Goal: Task Accomplishment & Management: Manage account settings

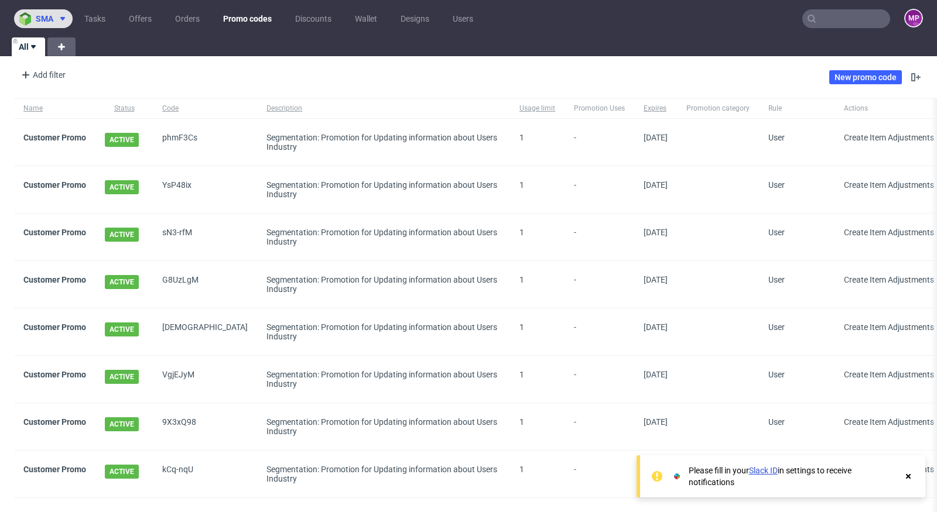
click at [54, 17] on span at bounding box center [60, 18] width 14 height 9
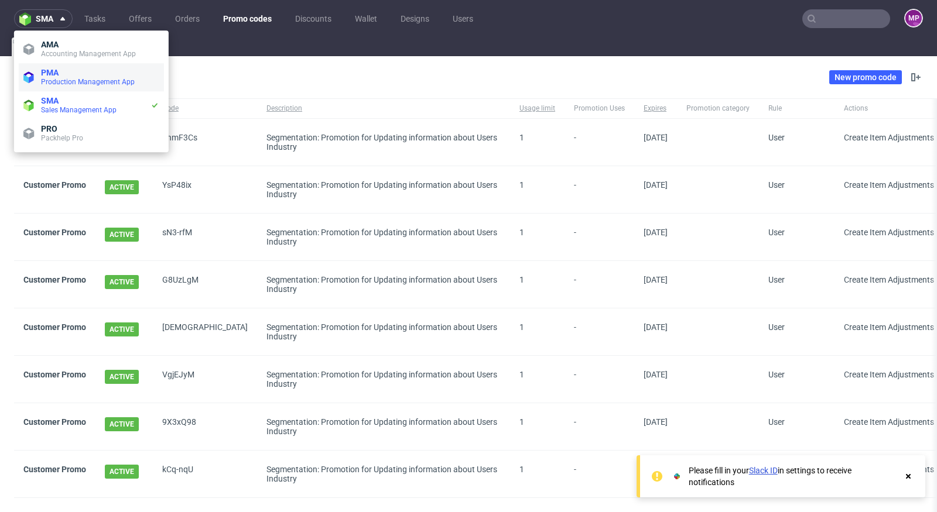
click at [60, 84] on span "Production Management App" at bounding box center [88, 82] width 94 height 8
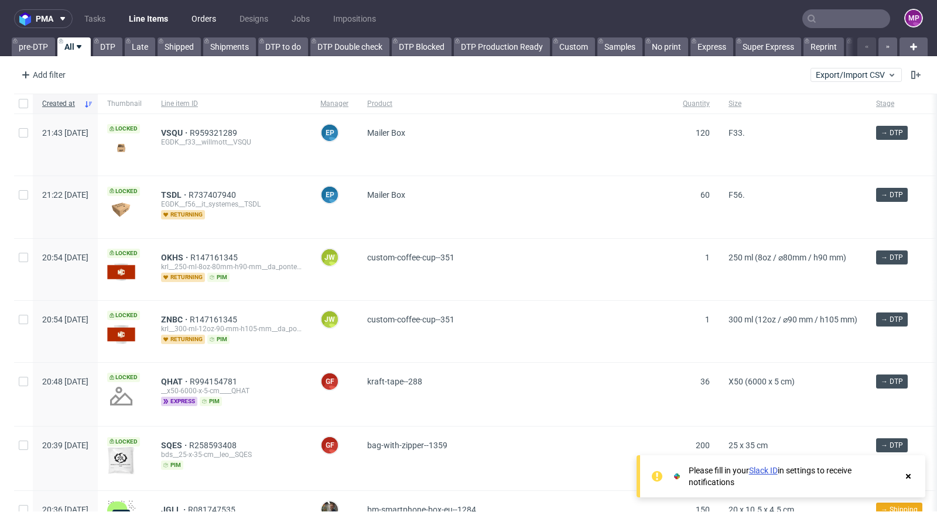
click at [196, 25] on link "Orders" at bounding box center [203, 18] width 39 height 19
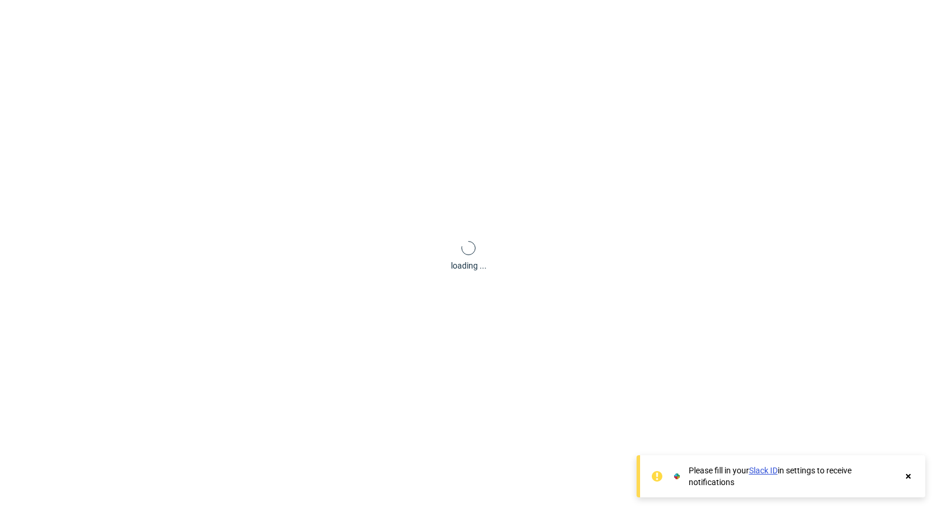
click at [0, 0] on link "Orders" at bounding box center [0, 0] width 0 height 0
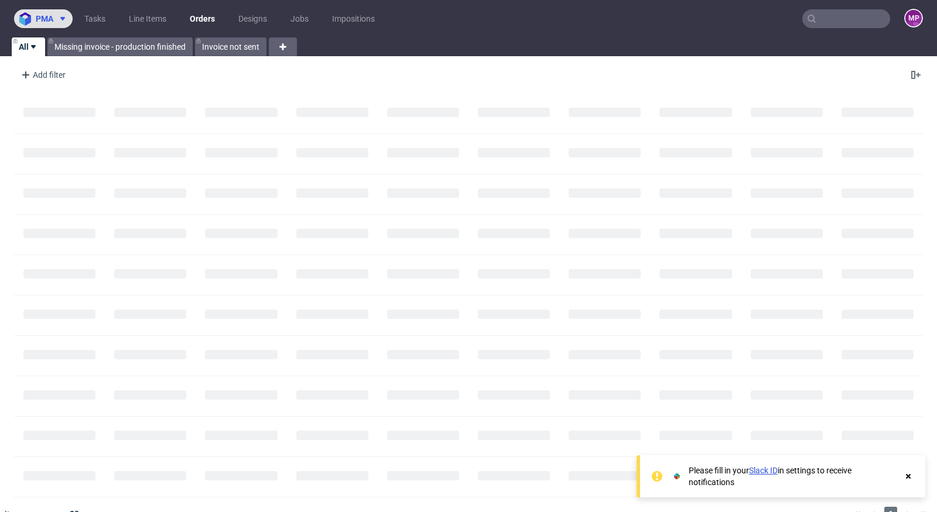
click at [46, 28] on button "pma" at bounding box center [43, 18] width 59 height 19
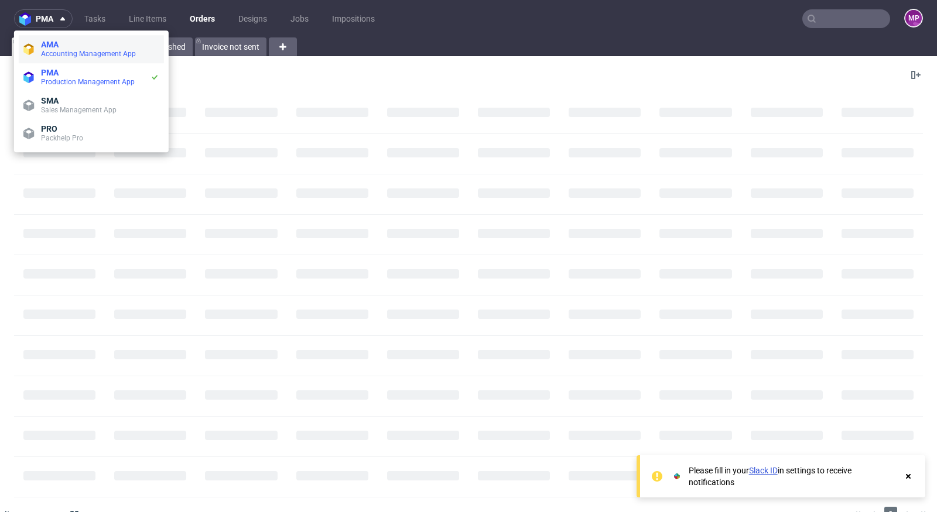
click at [61, 57] on span "Accounting Management App" at bounding box center [88, 54] width 95 height 8
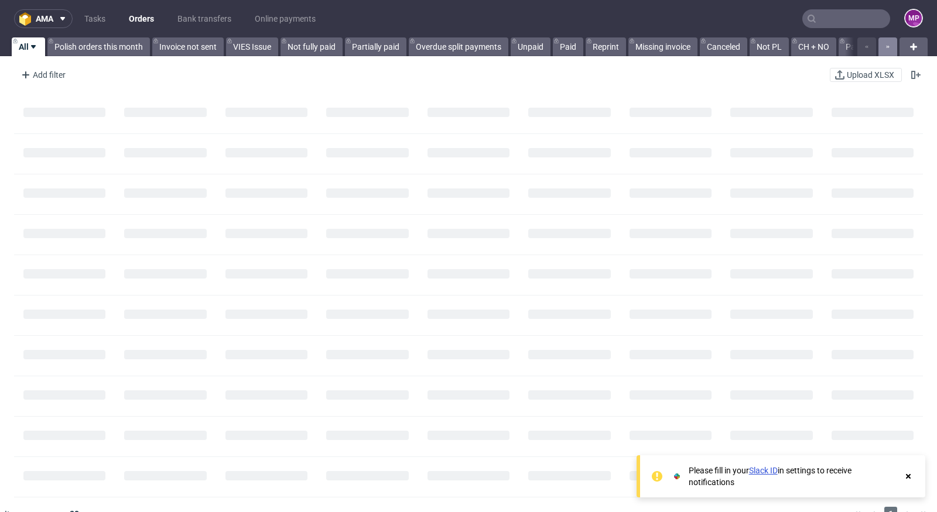
click at [881, 47] on button "button" at bounding box center [887, 46] width 19 height 19
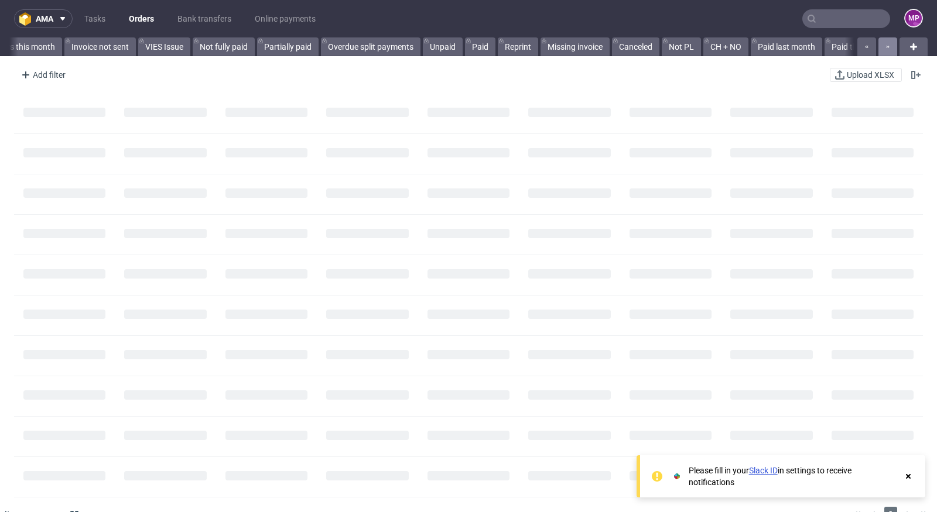
click at [881, 47] on button "button" at bounding box center [887, 46] width 19 height 19
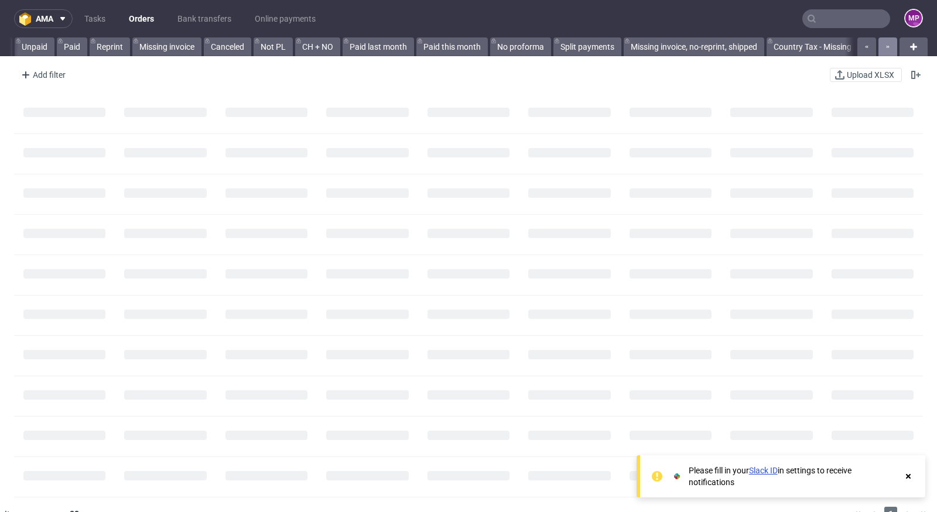
click at [881, 47] on button "button" at bounding box center [887, 46] width 19 height 19
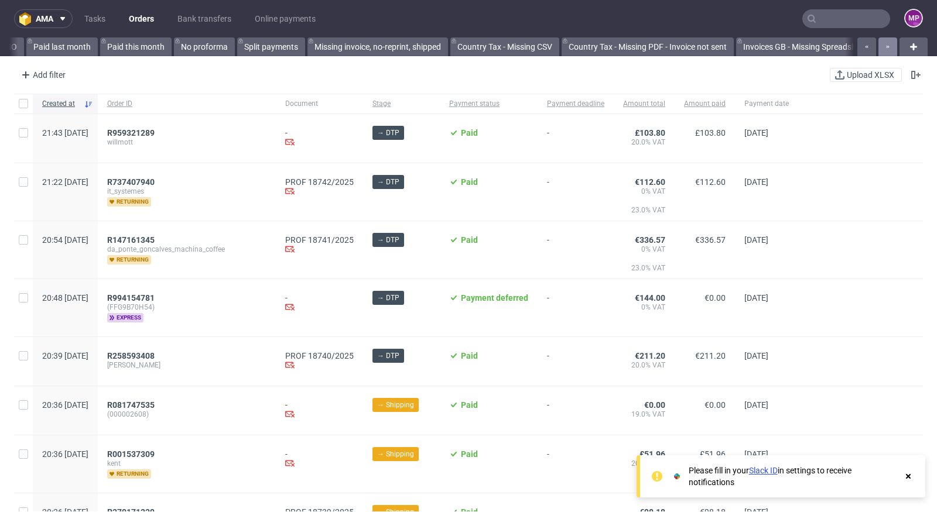
click at [881, 47] on button "button" at bounding box center [887, 46] width 19 height 19
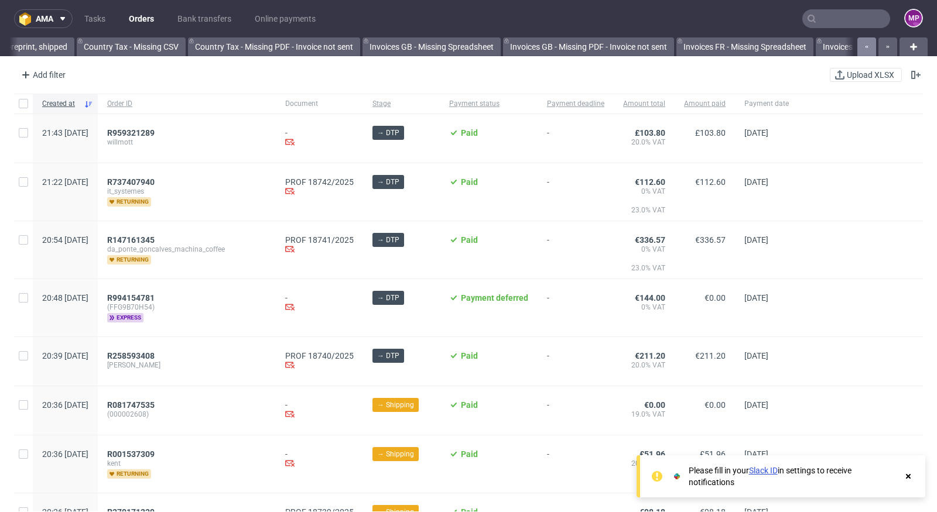
click at [862, 50] on button "button" at bounding box center [866, 46] width 19 height 19
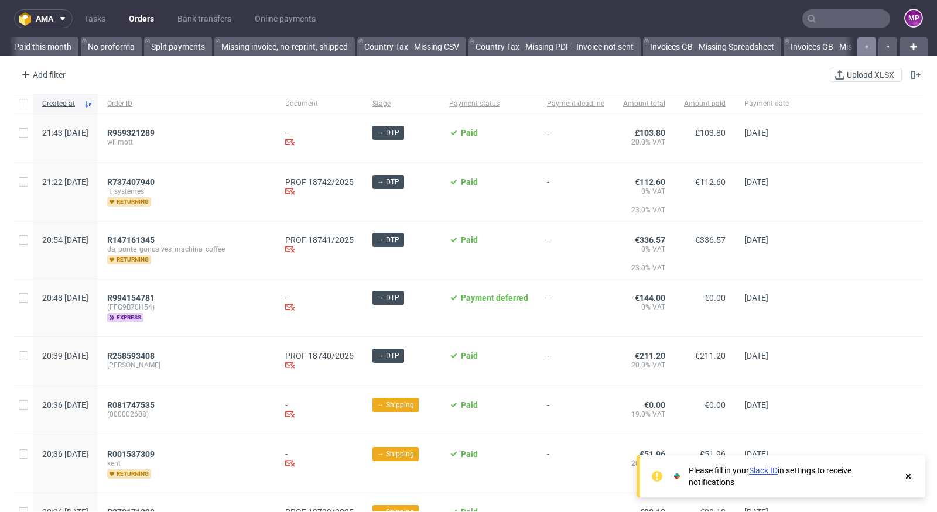
click at [862, 50] on button "button" at bounding box center [866, 46] width 19 height 19
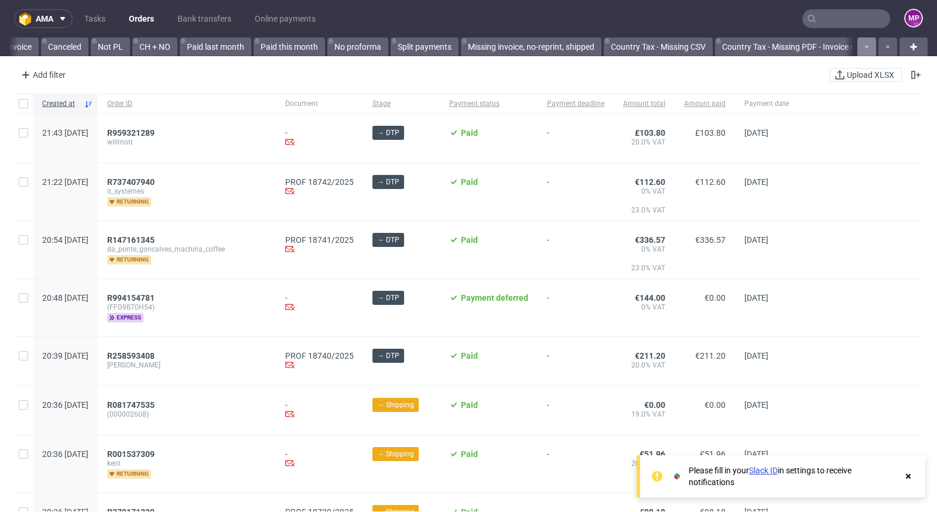
click at [862, 50] on button "button" at bounding box center [866, 46] width 19 height 19
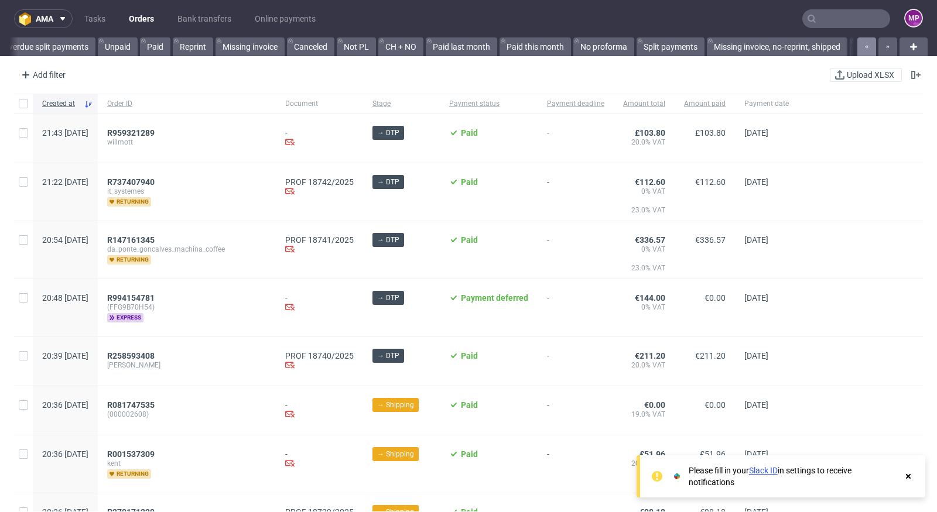
scroll to position [0, 367]
click at [56, 73] on div "Add filter" at bounding box center [42, 75] width 52 height 19
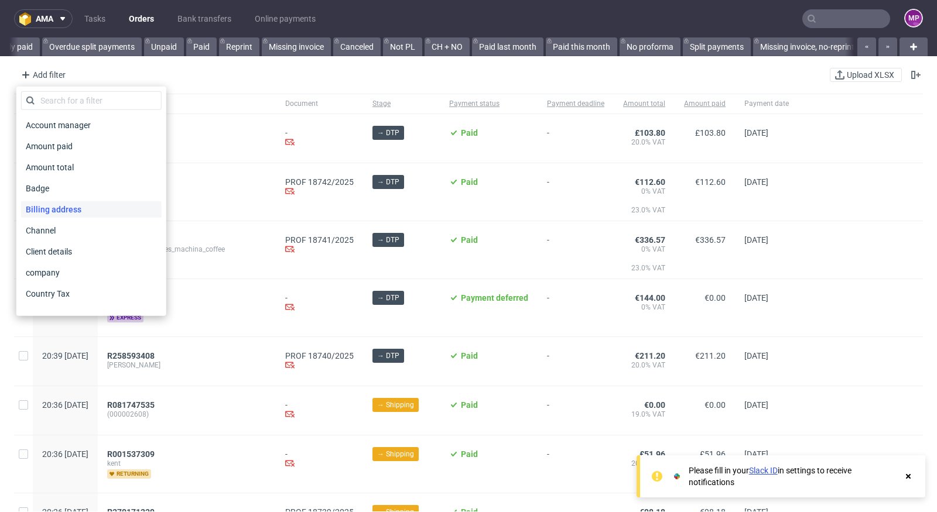
click at [98, 210] on div "Billing address" at bounding box center [91, 209] width 141 height 16
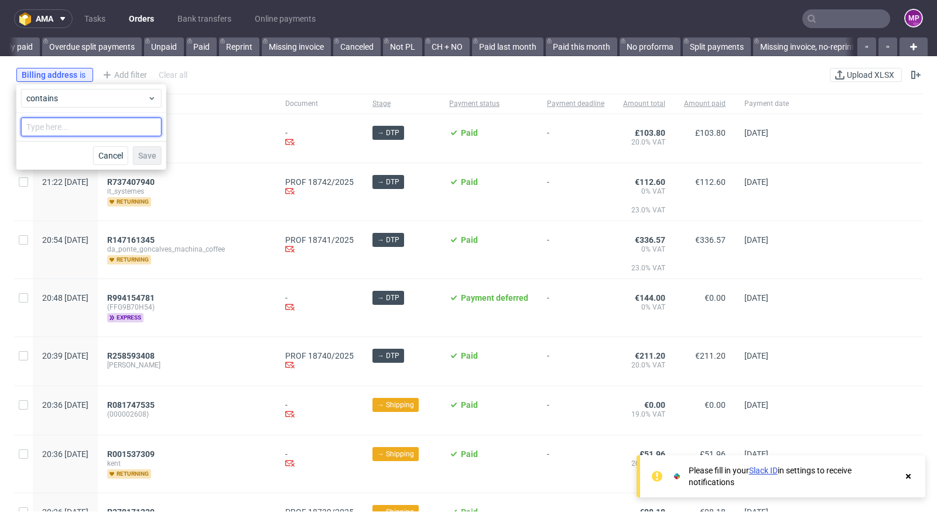
click at [92, 132] on input "text" at bounding box center [91, 127] width 141 height 19
type input "UK"
click at [143, 149] on button "Save" at bounding box center [147, 155] width 29 height 19
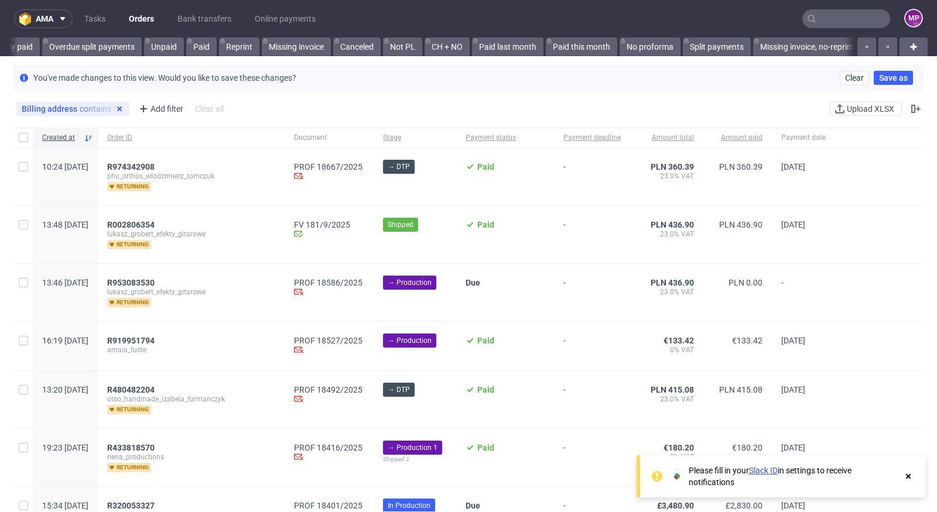
click at [115, 109] on icon at bounding box center [119, 108] width 9 height 9
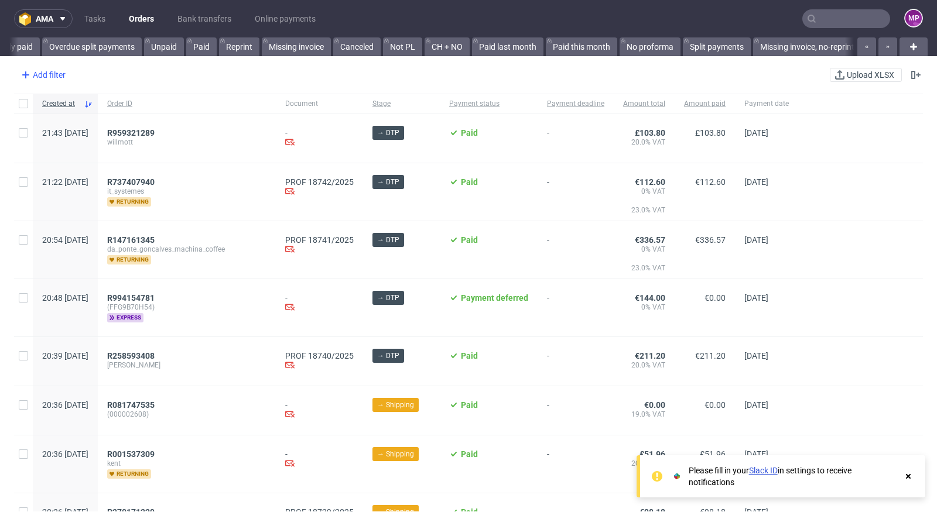
click at [53, 71] on div "Add filter" at bounding box center [42, 75] width 52 height 19
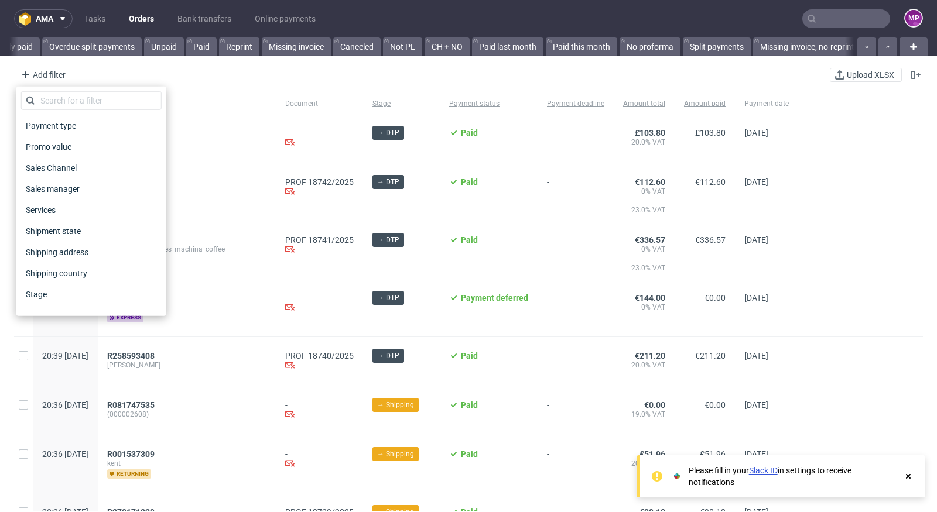
scroll to position [583, 0]
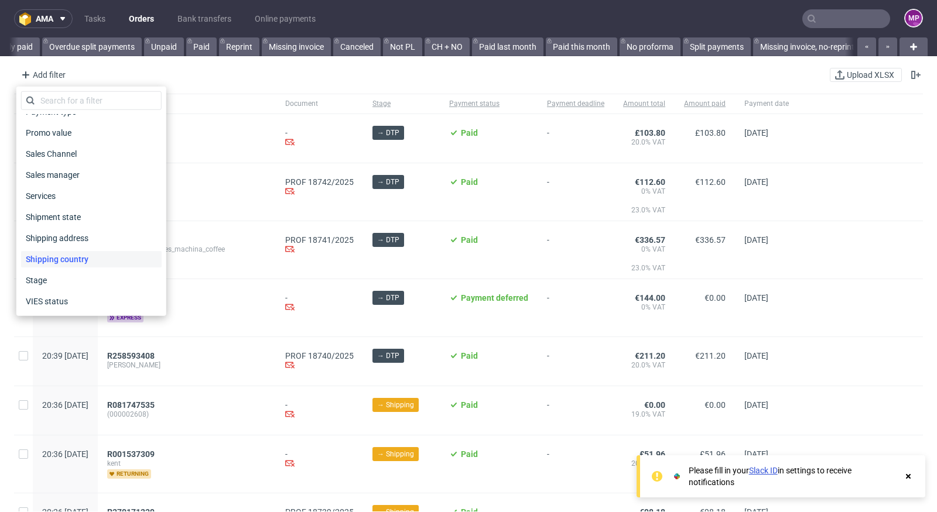
click at [90, 255] on span "Shipping country" at bounding box center [57, 259] width 72 height 16
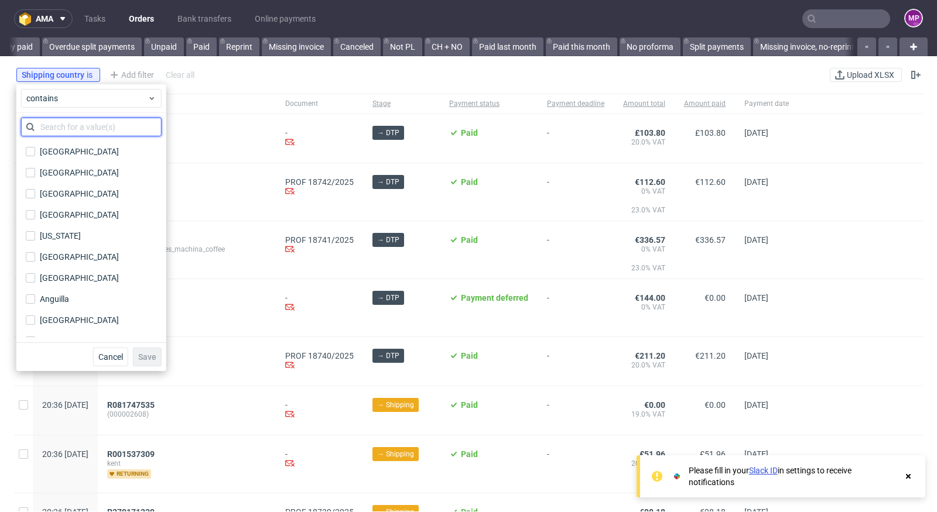
click at [84, 132] on input "text" at bounding box center [91, 127] width 141 height 19
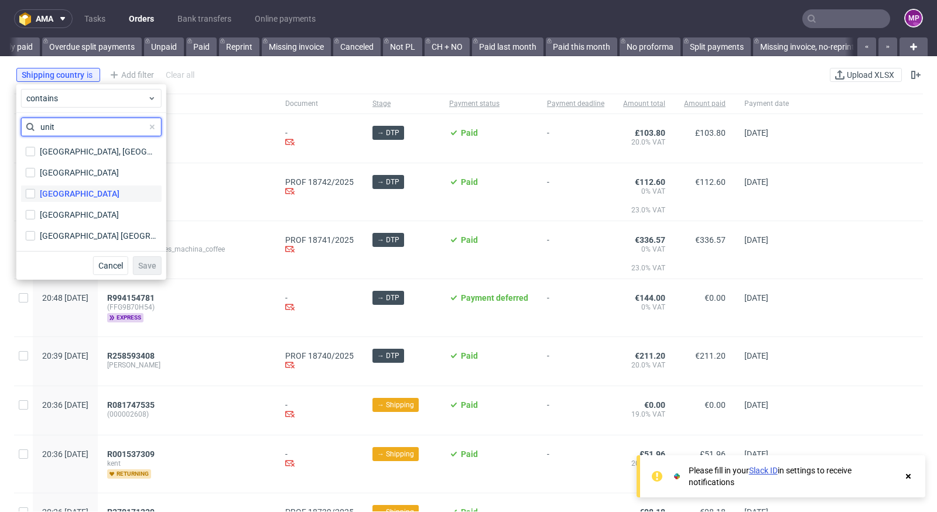
type input "unit"
click at [77, 194] on div "[GEOGRAPHIC_DATA]" at bounding box center [80, 194] width 80 height 12
click at [35, 194] on input "[GEOGRAPHIC_DATA]" at bounding box center [30, 193] width 9 height 9
checkbox input "true"
click at [139, 264] on span "Save" at bounding box center [147, 266] width 18 height 8
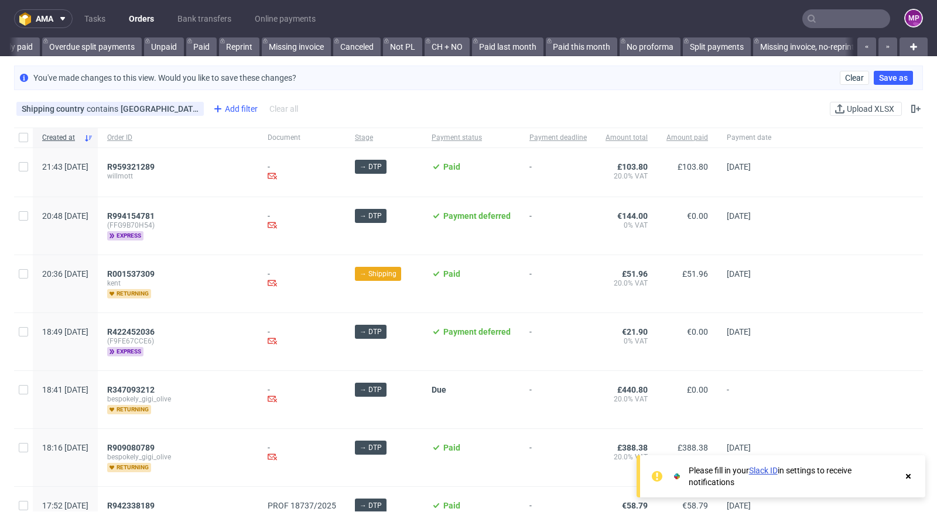
click at [208, 106] on div "Add filter" at bounding box center [234, 109] width 52 height 19
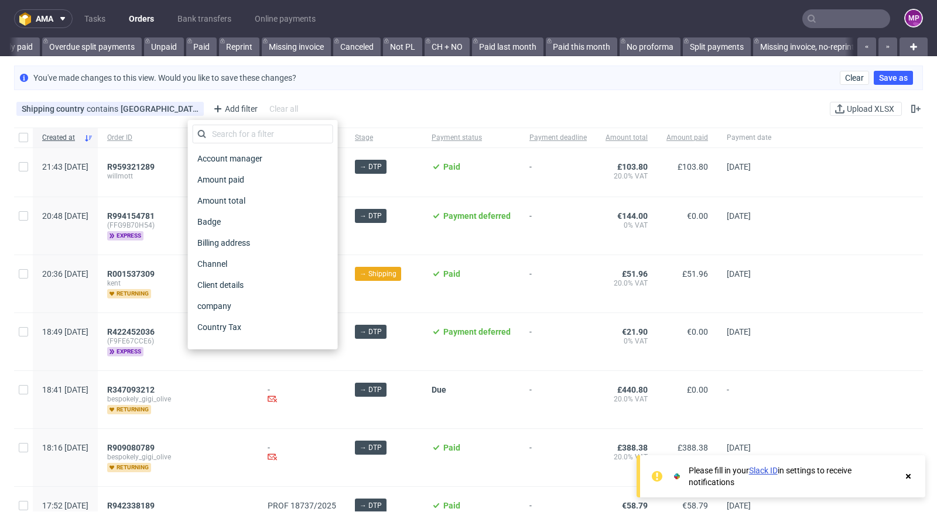
click at [330, 100] on div "Shipping country contains [GEOGRAPHIC_DATA] Add filter Hide filters Clear all U…" at bounding box center [468, 109] width 937 height 28
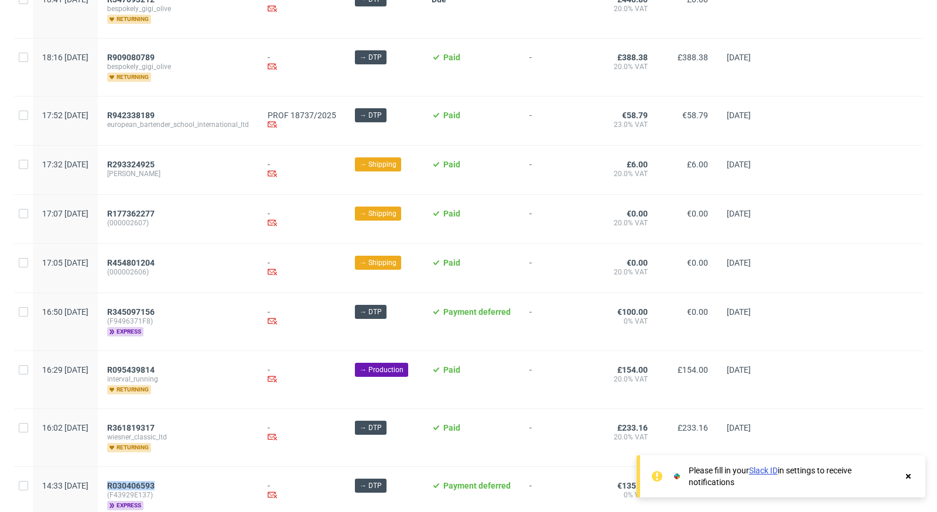
scroll to position [0, 0]
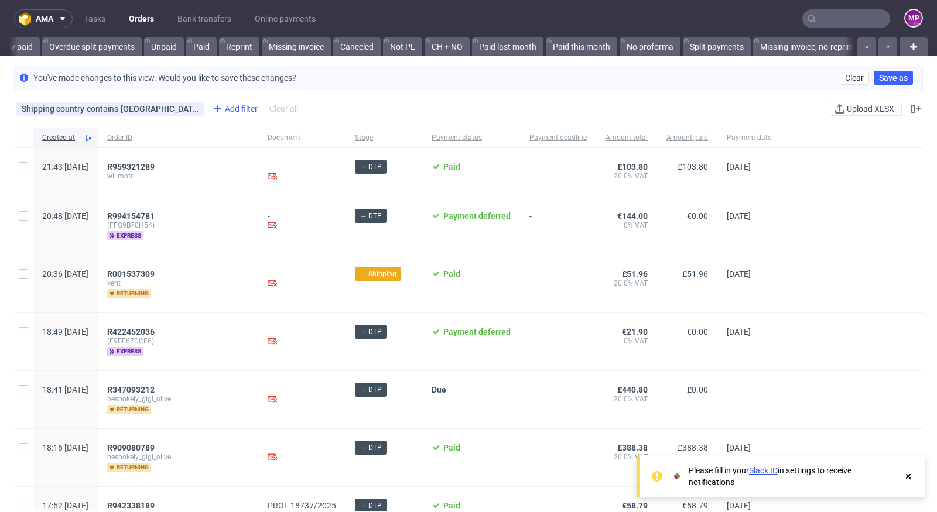
click at [217, 105] on div "Add filter" at bounding box center [234, 109] width 52 height 19
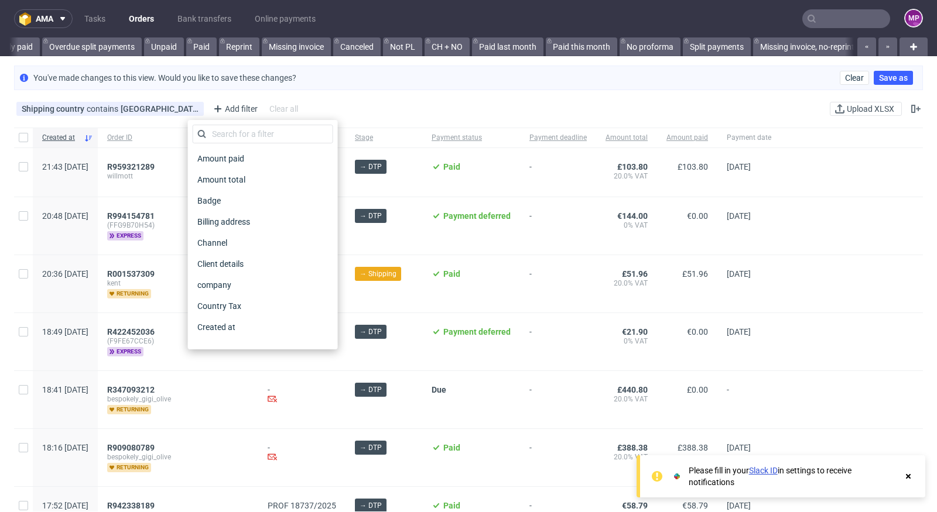
scroll to position [25, 0]
click at [234, 239] on div "Channel" at bounding box center [263, 239] width 141 height 16
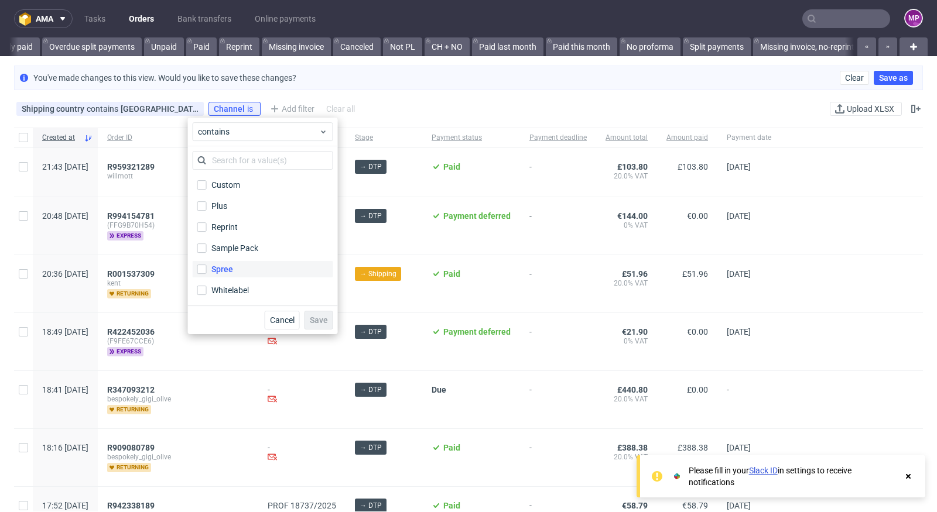
click at [222, 270] on div "Spree" at bounding box center [222, 269] width 22 height 12
click at [207, 270] on input "Spree" at bounding box center [201, 269] width 9 height 9
checkbox input "true"
click at [244, 186] on label "Custom" at bounding box center [263, 185] width 141 height 16
click at [207, 186] on input "Custom" at bounding box center [201, 184] width 9 height 9
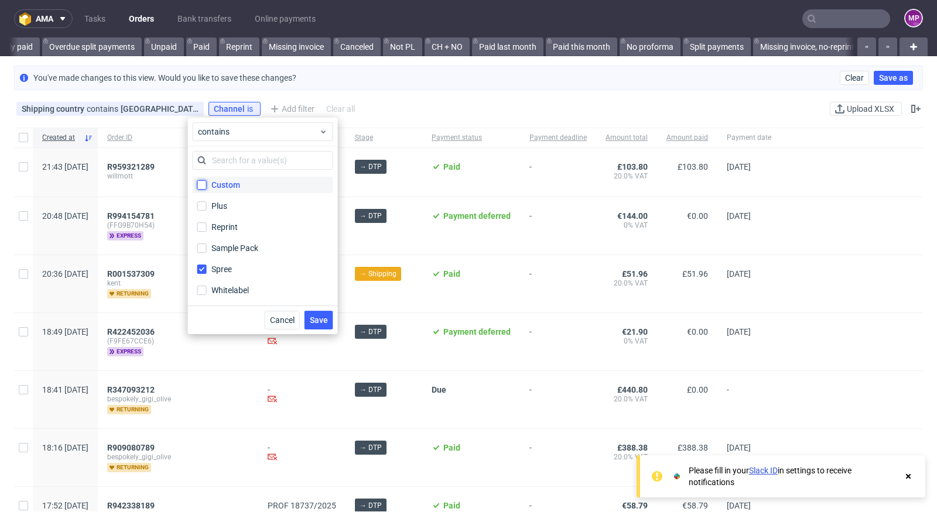
checkbox input "true"
click at [239, 249] on div "Sample Pack" at bounding box center [235, 248] width 48 height 12
click at [207, 249] on input "Sample Pack" at bounding box center [201, 248] width 9 height 9
checkbox input "true"
click at [238, 231] on label "Reprint" at bounding box center [263, 227] width 141 height 16
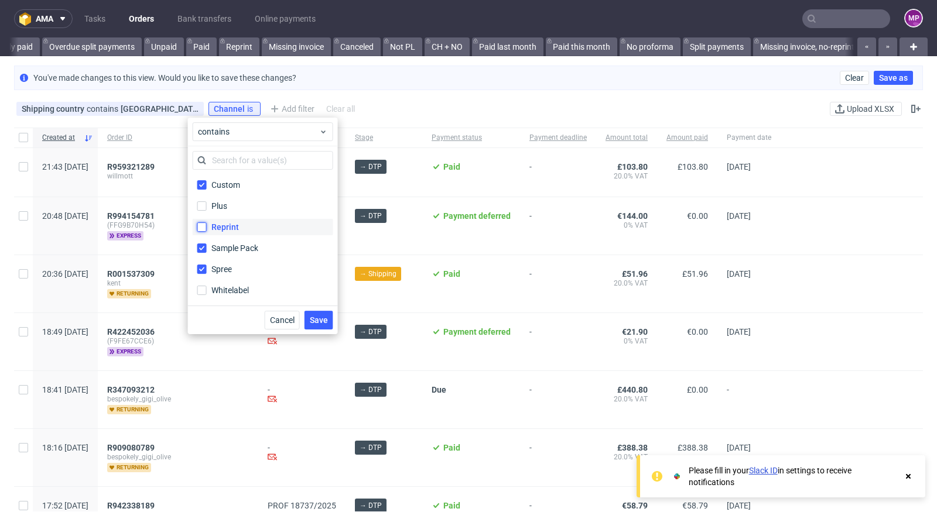
click at [207, 231] on input "Reprint" at bounding box center [201, 226] width 9 height 9
click at [238, 231] on label "Reprint" at bounding box center [263, 227] width 141 height 16
click at [207, 231] on input "Reprint" at bounding box center [201, 226] width 9 height 9
checkbox input "false"
click at [250, 210] on label "Plus" at bounding box center [263, 206] width 141 height 16
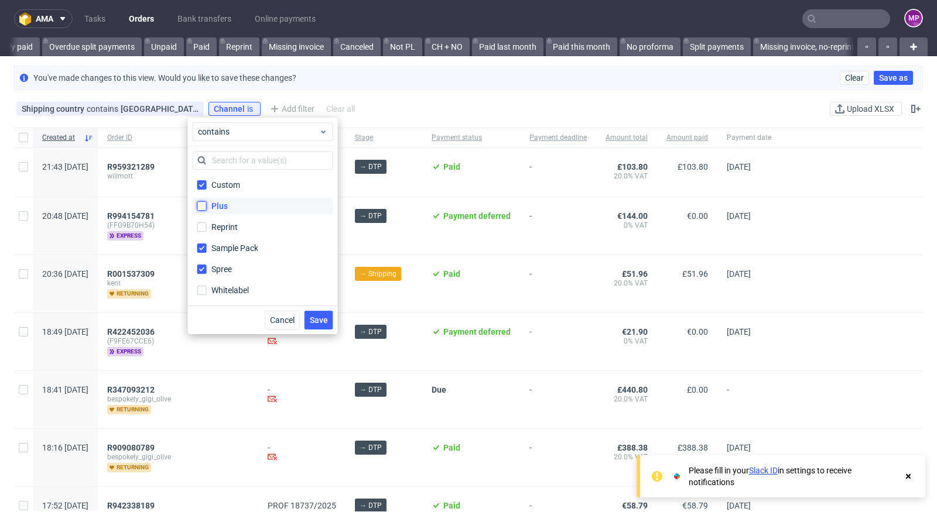
click at [207, 210] on input "Plus" at bounding box center [201, 205] width 9 height 9
checkbox input "true"
click at [311, 316] on span "Save" at bounding box center [319, 320] width 18 height 8
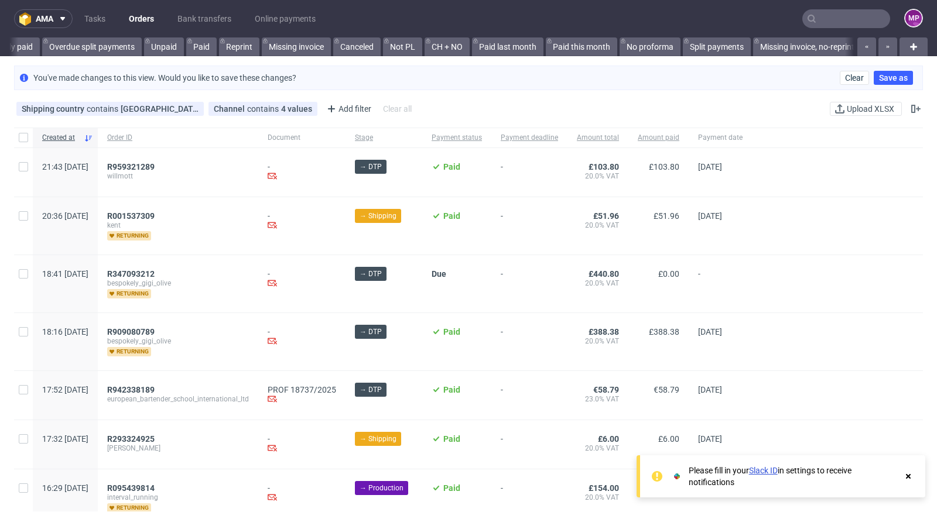
scroll to position [185, 0]
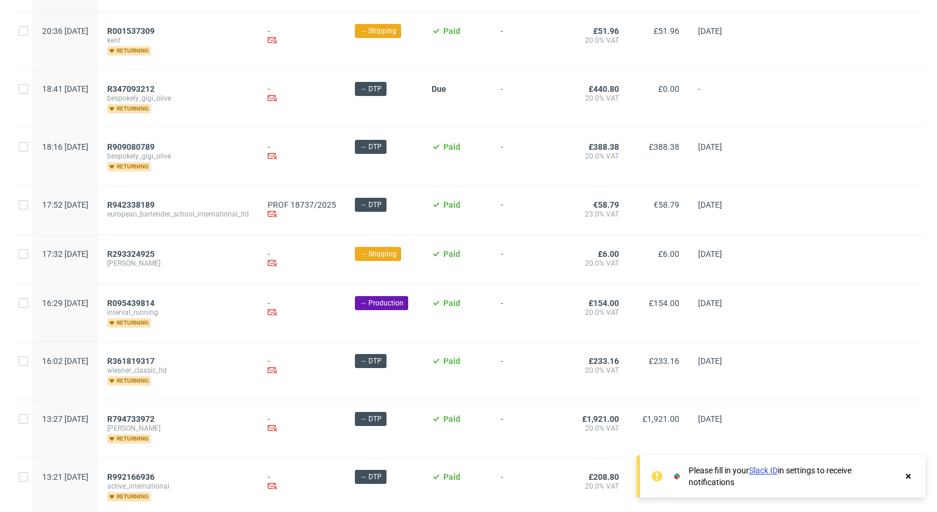
click at [249, 259] on span "[PERSON_NAME]" at bounding box center [178, 263] width 142 height 9
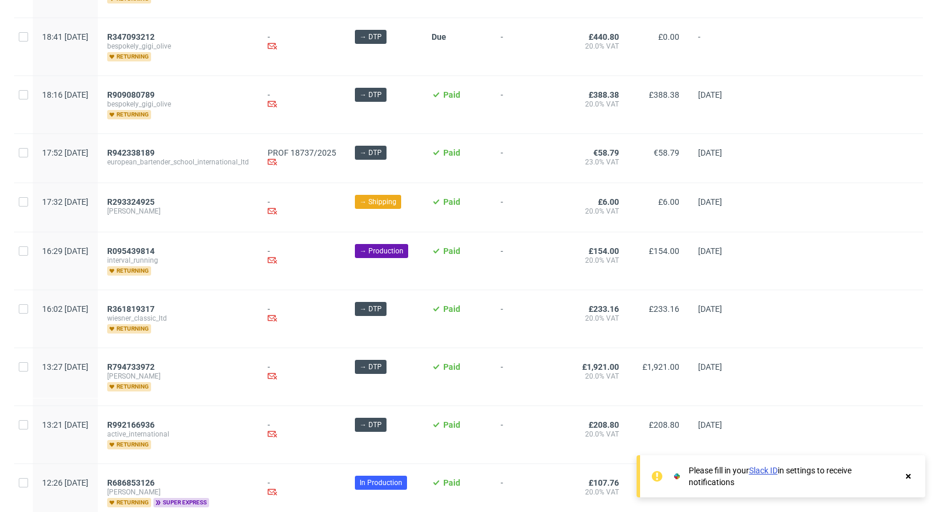
scroll to position [0, 0]
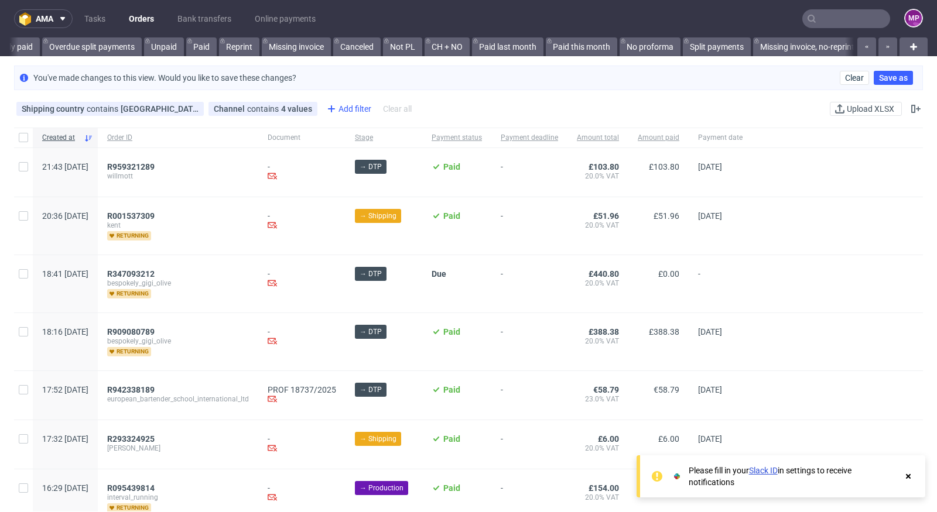
click at [335, 105] on div "Add filter" at bounding box center [348, 109] width 52 height 19
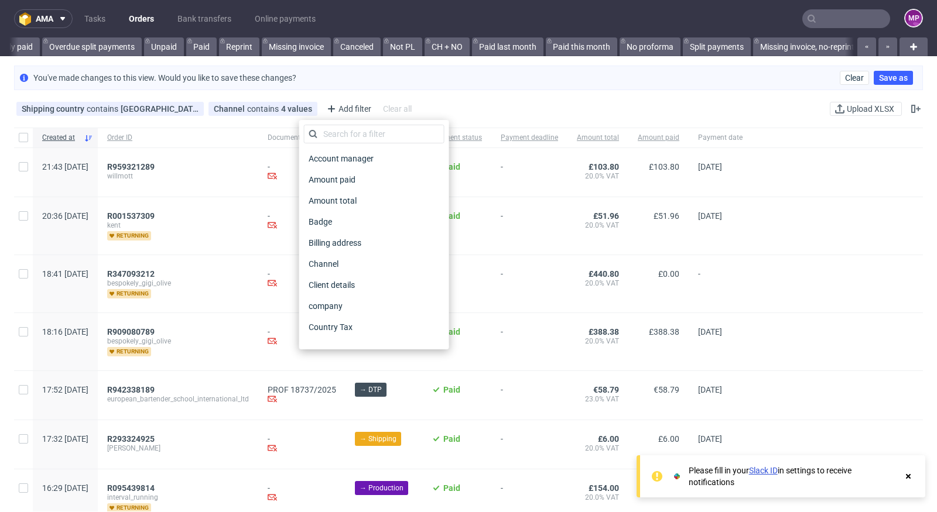
click at [483, 81] on div "You've made changes to this view. Would you like to save these changes? Clear S…" at bounding box center [468, 78] width 909 height 25
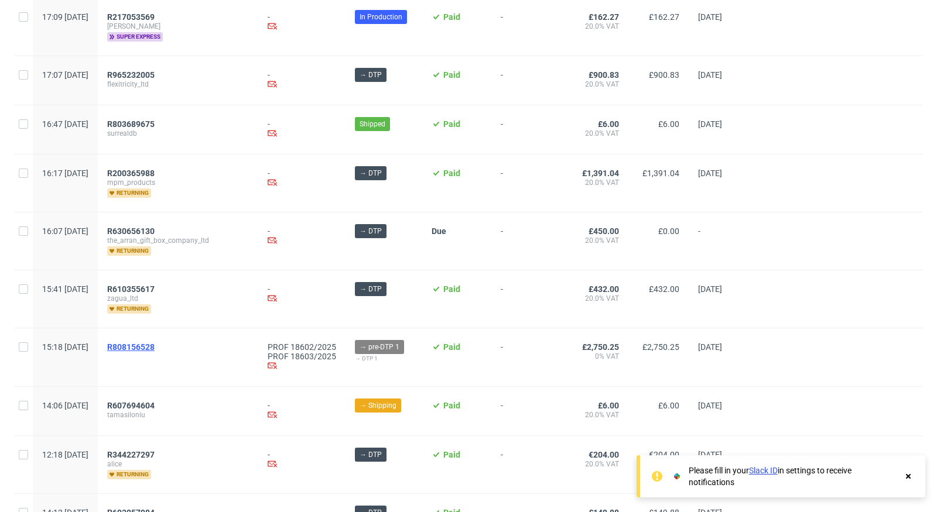
scroll to position [1312, 0]
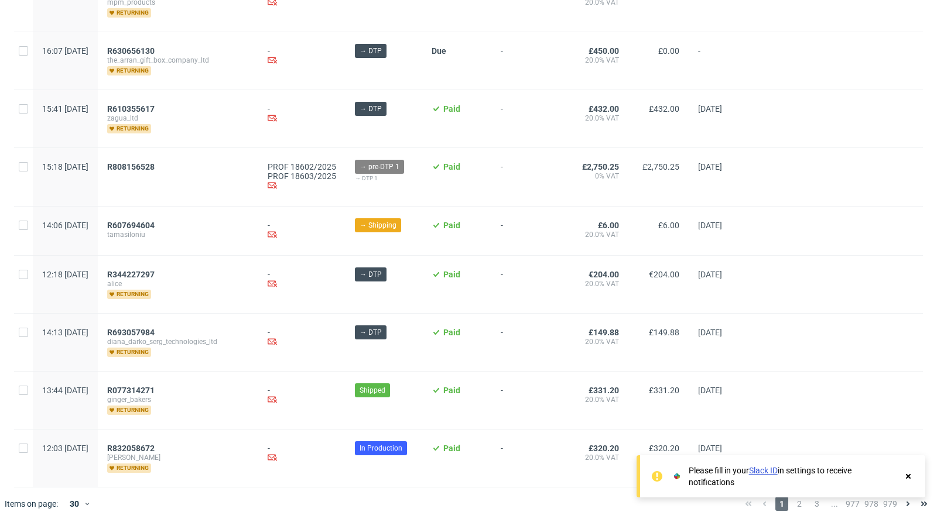
click at [906, 478] on use at bounding box center [908, 476] width 5 height 5
click at [903, 499] on icon at bounding box center [907, 503] width 9 height 9
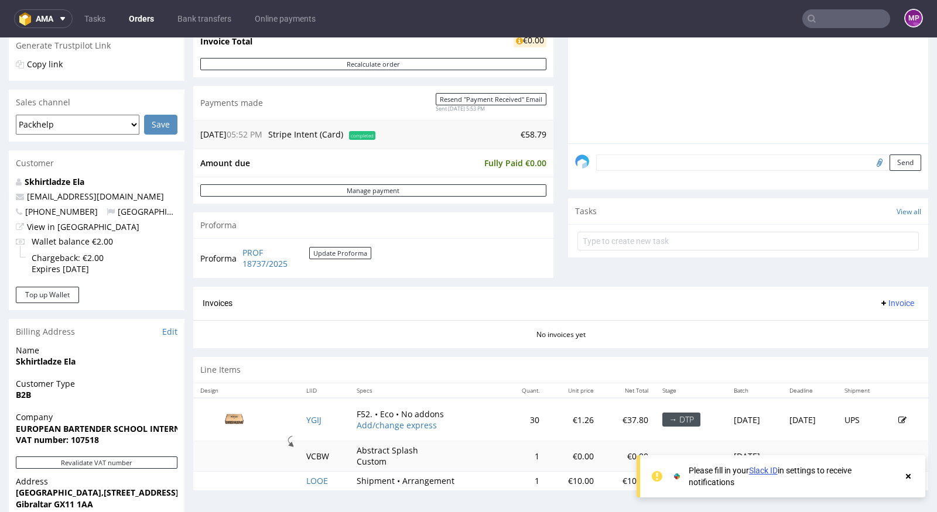
scroll to position [194, 0]
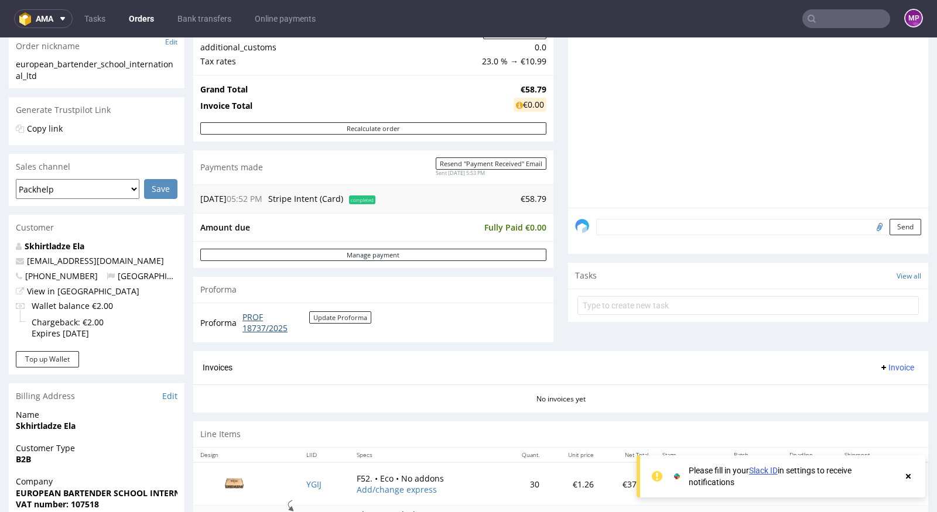
click at [252, 312] on link "PROF 18737/2025" at bounding box center [275, 322] width 67 height 23
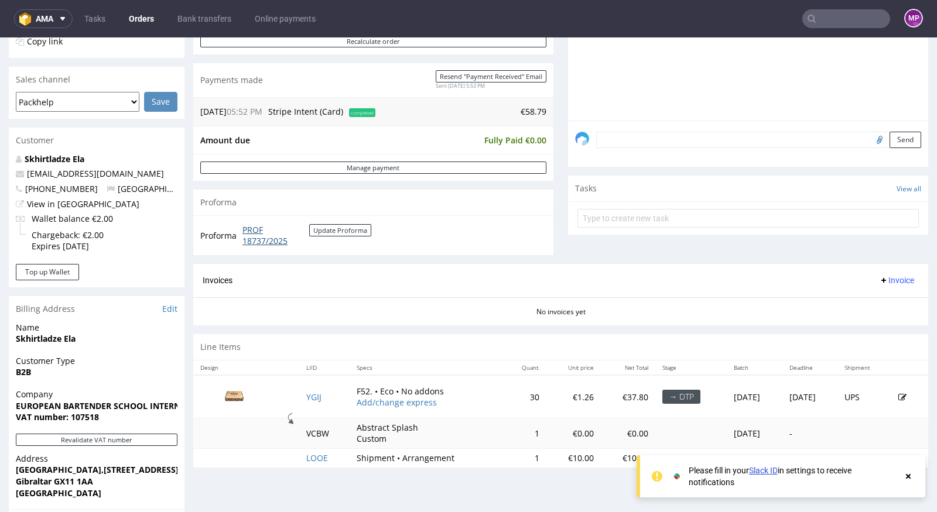
scroll to position [0, 0]
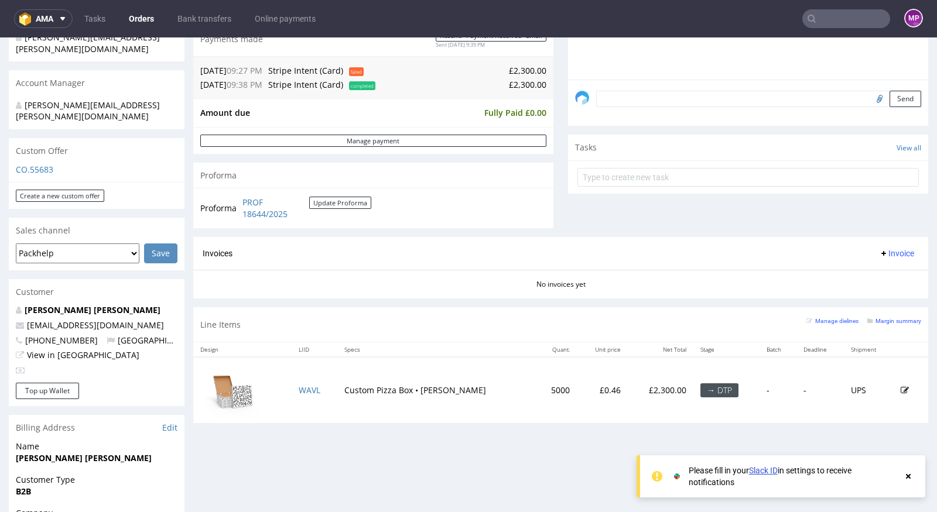
scroll to position [389, 0]
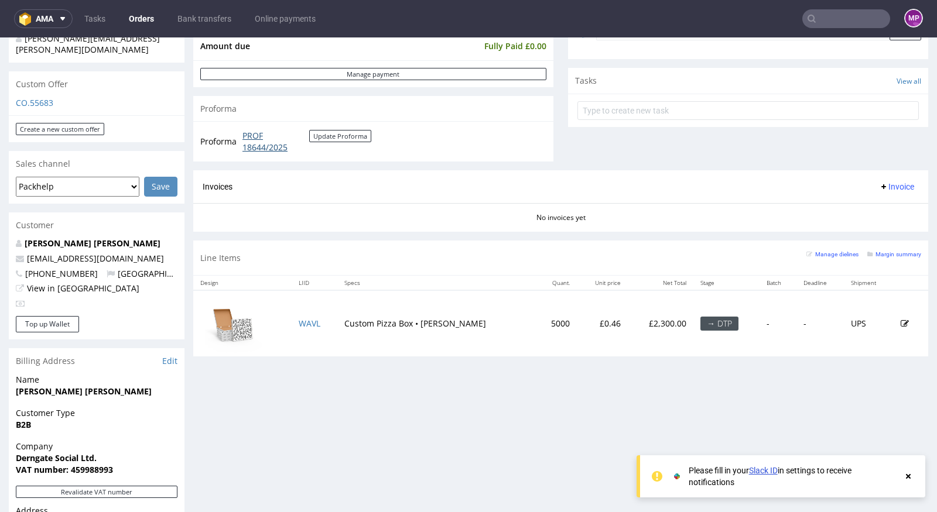
click at [257, 132] on link "PROF 18644/2025" at bounding box center [275, 141] width 67 height 23
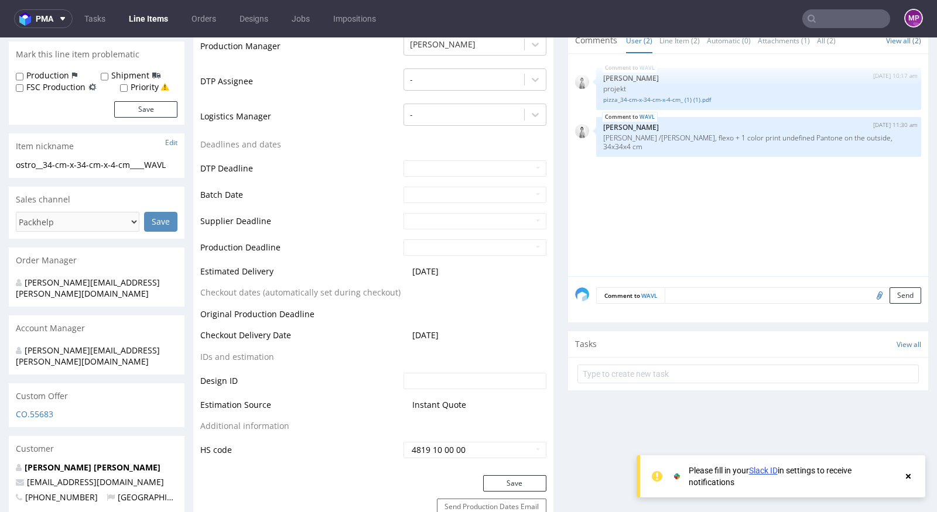
scroll to position [330, 0]
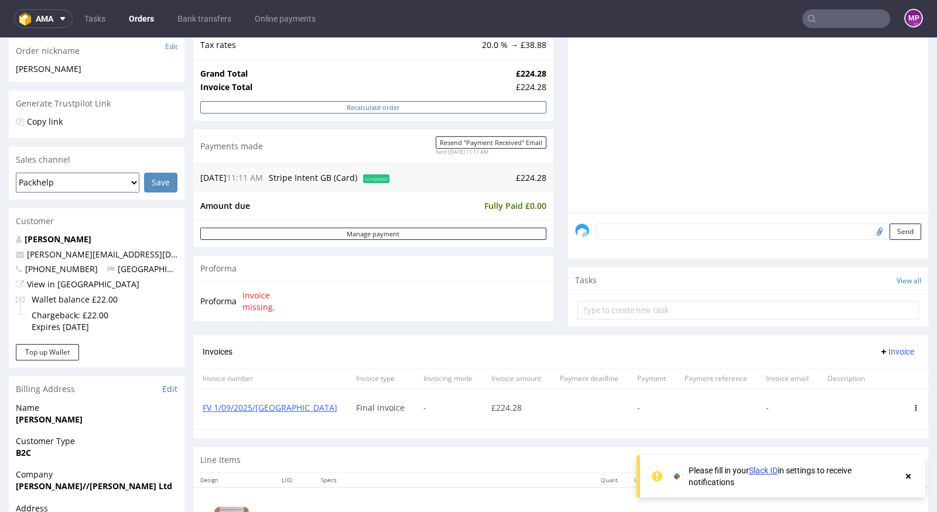
scroll to position [191, 0]
click at [238, 403] on link "FV 1/09/2025/[GEOGRAPHIC_DATA]" at bounding box center [270, 406] width 135 height 11
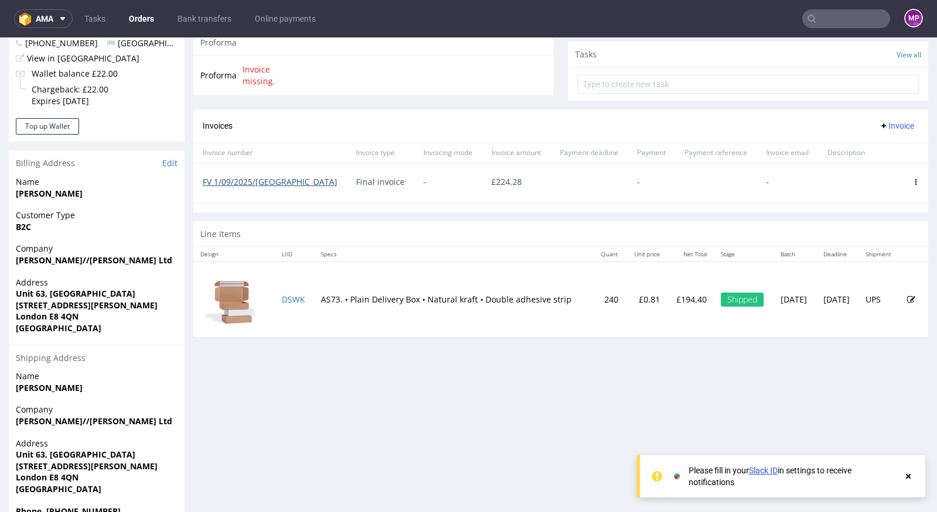
scroll to position [475, 0]
